Goal: Task Accomplishment & Management: Manage account settings

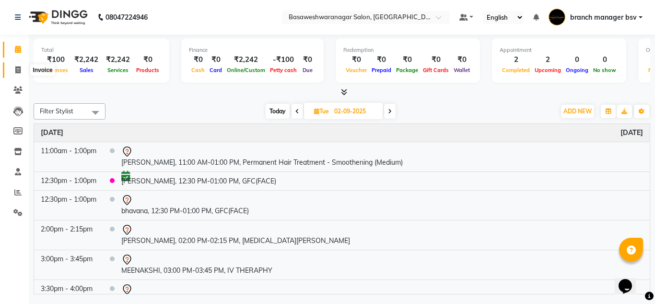
click at [19, 71] on icon at bounding box center [17, 69] width 5 height 7
select select "service"
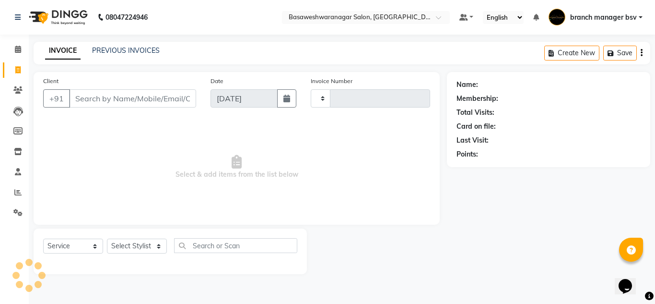
type input "1001"
select select "842"
click at [118, 56] on div "INVOICE PREVIOUS INVOICES" at bounding box center [103, 51] width 138 height 11
click at [119, 51] on link "PREVIOUS INVOICES" at bounding box center [126, 50] width 68 height 9
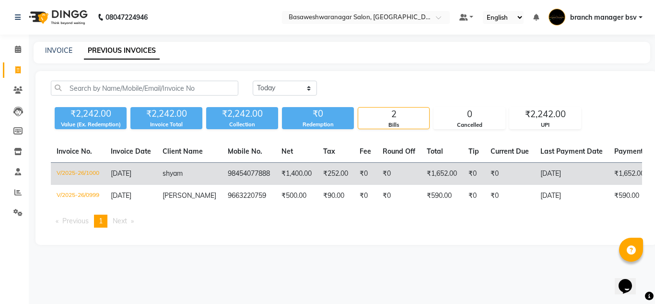
click at [453, 174] on td "₹1,652.00" at bounding box center [442, 174] width 42 height 23
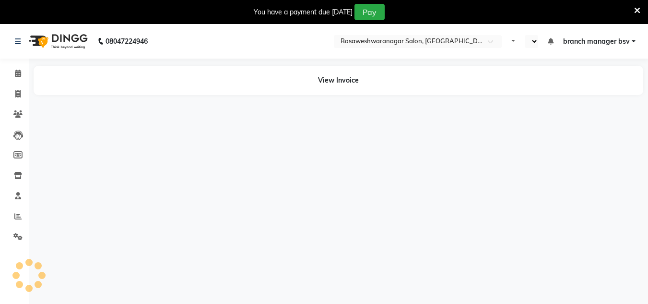
select select "en"
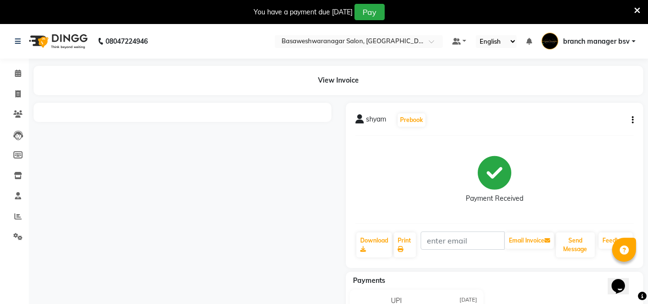
click at [635, 119] on div "shyam Prebook Payment Received Download Print Email Invoice Send Message Feedba…" at bounding box center [495, 185] width 298 height 165
click at [632, 120] on icon "button" at bounding box center [633, 120] width 2 height 0
click at [603, 113] on div "Edit Item Staff" at bounding box center [585, 114] width 66 height 12
select select
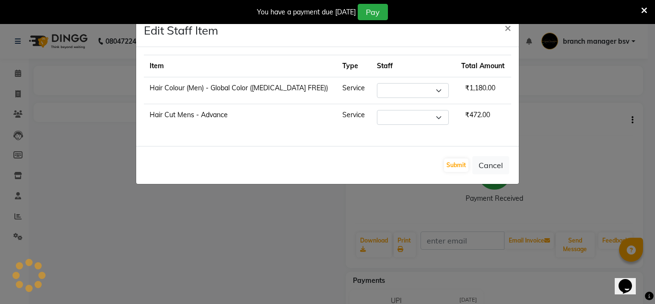
select select "46882"
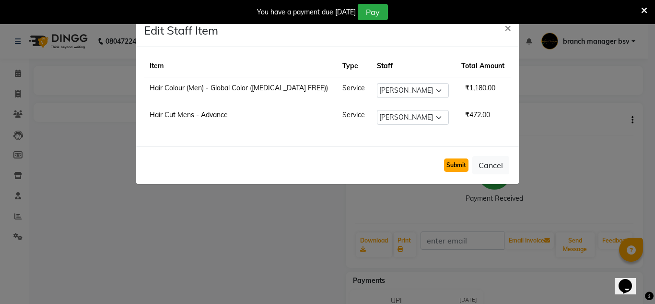
click at [462, 171] on button "Submit" at bounding box center [456, 164] width 24 height 13
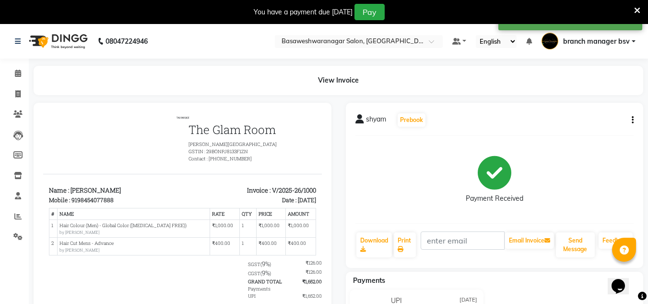
scroll to position [8, 0]
click at [21, 95] on icon at bounding box center [17, 93] width 5 height 7
select select "842"
select select "service"
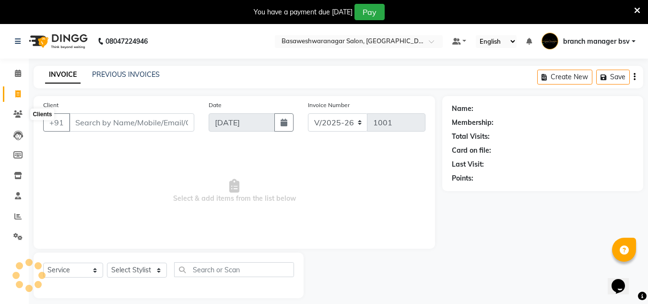
scroll to position [24, 0]
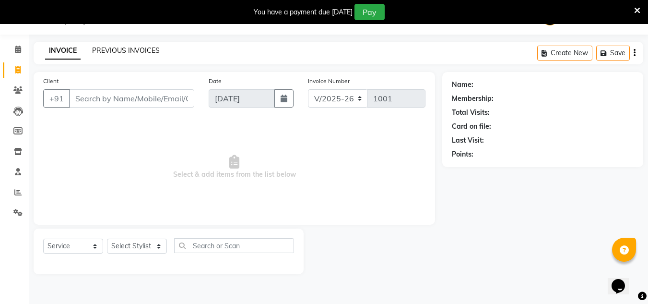
click at [126, 53] on link "PREVIOUS INVOICES" at bounding box center [126, 50] width 68 height 9
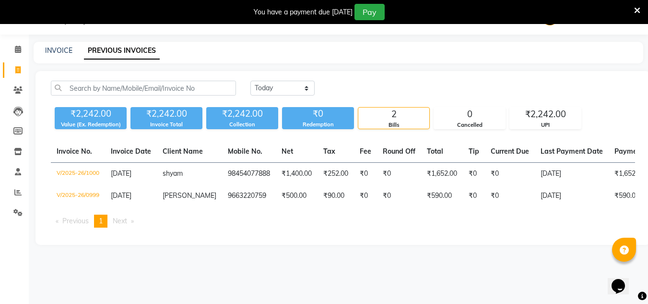
drag, startPoint x: 373, startPoint y: 71, endPoint x: 87, endPoint y: 104, distance: 287.4
click at [87, 104] on div "Today Yesterday Custom Range ₹2,242.00 Value (Ex. Redemption) ₹2,242.00 Invoice…" at bounding box center [343, 158] width 615 height 174
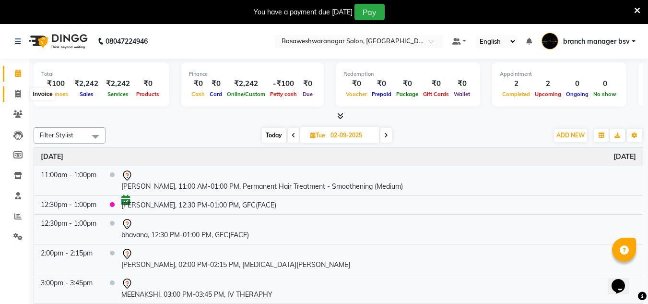
click at [15, 93] on icon at bounding box center [17, 93] width 5 height 7
select select "service"
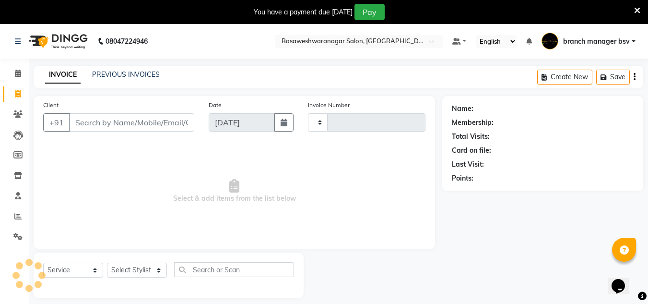
type input "1001"
select select "842"
click at [129, 75] on link "PREVIOUS INVOICES" at bounding box center [126, 74] width 68 height 9
